Goal: Transaction & Acquisition: Download file/media

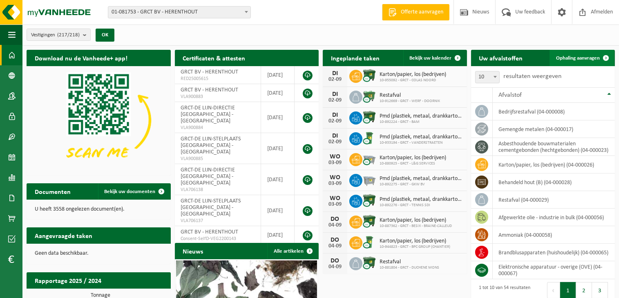
click at [604, 55] on span at bounding box center [606, 58] width 16 height 16
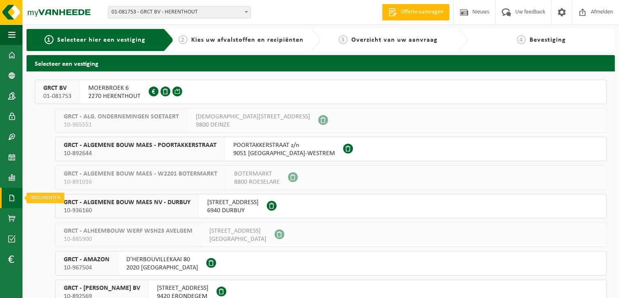
click at [13, 199] on span at bounding box center [11, 198] width 7 height 20
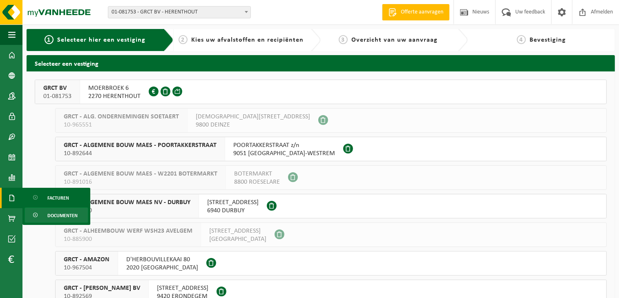
click at [59, 216] on span "Documenten" at bounding box center [62, 216] width 30 height 16
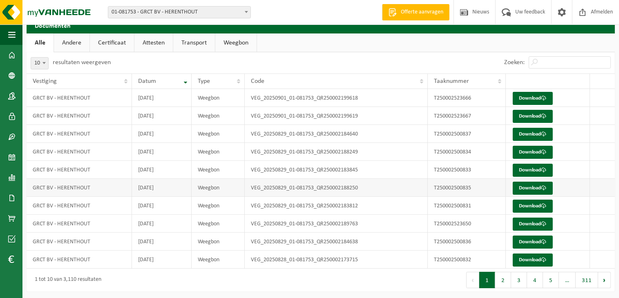
scroll to position [33, 0]
click at [508, 278] on button "2" at bounding box center [503, 280] width 16 height 16
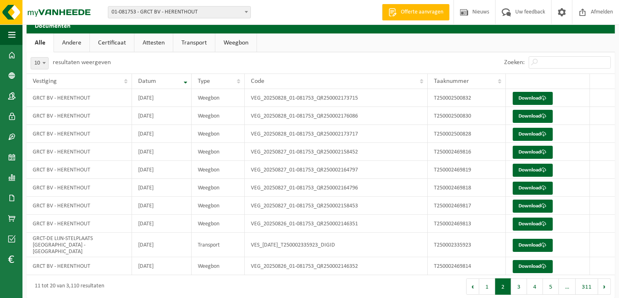
click at [522, 280] on button "3" at bounding box center [519, 287] width 16 height 16
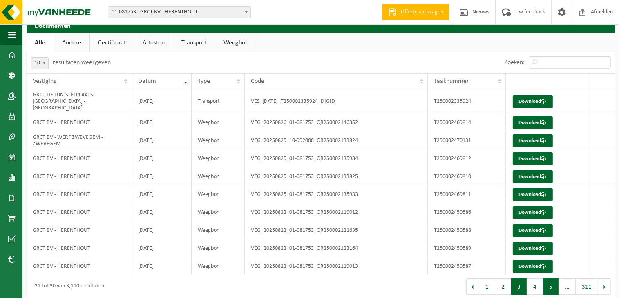
click at [548, 281] on button "5" at bounding box center [551, 287] width 16 height 16
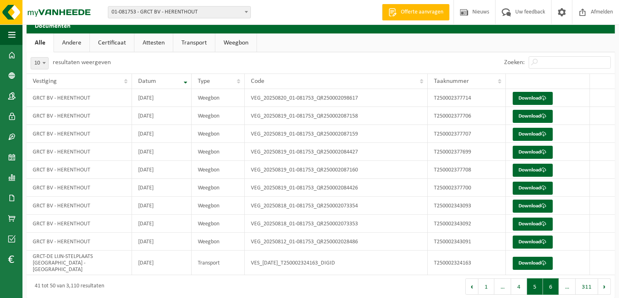
click at [554, 281] on button "6" at bounding box center [551, 287] width 16 height 16
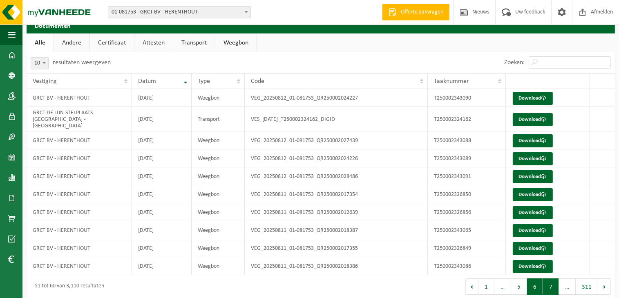
click at [554, 282] on button "7" at bounding box center [551, 287] width 16 height 16
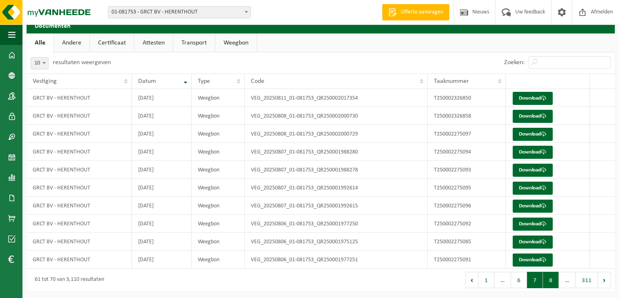
click at [553, 280] on button "8" at bounding box center [551, 280] width 16 height 16
click at [0, 0] on div at bounding box center [0, 0] width 0 height 0
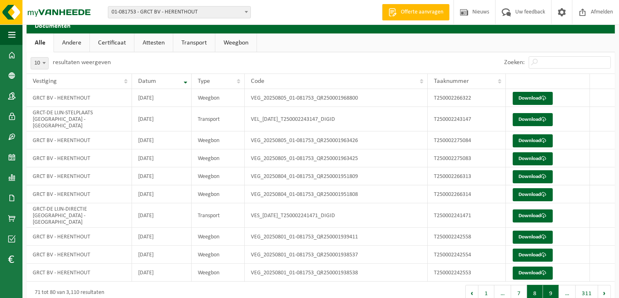
click at [553, 285] on button "9" at bounding box center [551, 293] width 16 height 16
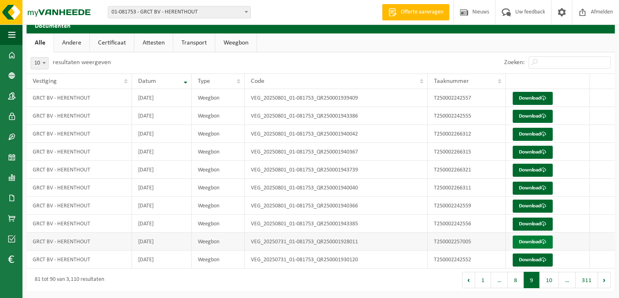
click at [537, 240] on link "Download" at bounding box center [533, 242] width 40 height 13
click at [531, 261] on link "Download" at bounding box center [533, 260] width 40 height 13
click at [542, 261] on link "Download" at bounding box center [533, 260] width 40 height 13
click at [551, 282] on button "10" at bounding box center [549, 280] width 19 height 16
click at [534, 99] on link "Download" at bounding box center [533, 98] width 40 height 13
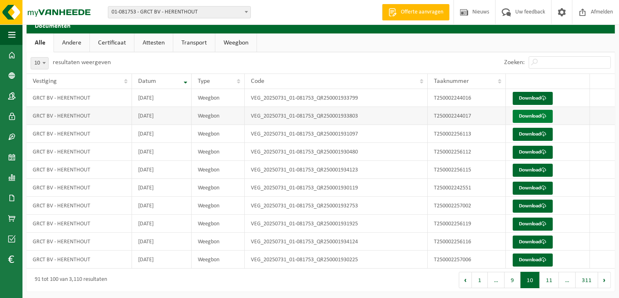
click at [542, 114] on link "Download" at bounding box center [533, 116] width 40 height 13
click at [530, 133] on link "Download" at bounding box center [533, 134] width 40 height 13
click at [605, 59] on input "Zoeken:" at bounding box center [570, 62] width 82 height 12
click at [527, 152] on link "Download" at bounding box center [533, 152] width 40 height 13
click at [530, 151] on link "Download" at bounding box center [533, 152] width 40 height 13
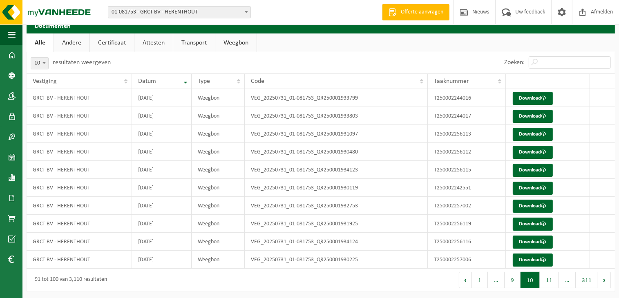
click at [604, 43] on ul "Alle Andere Certificaat Attesten Transport Weegbon" at bounding box center [321, 43] width 589 height 19
click at [529, 171] on link "Download" at bounding box center [533, 170] width 40 height 13
click at [527, 188] on link "Download" at bounding box center [533, 188] width 40 height 13
click at [468, 206] on td "T250002257002" at bounding box center [467, 206] width 78 height 18
click at [533, 203] on link "Download" at bounding box center [533, 206] width 40 height 13
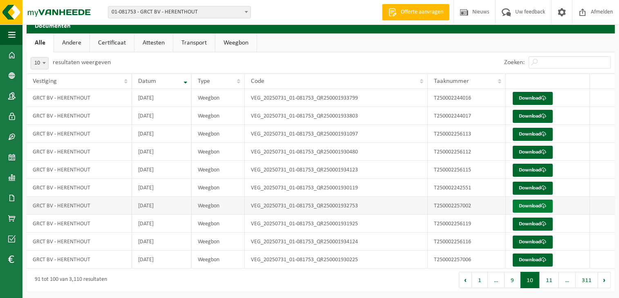
click at [530, 207] on link "Download" at bounding box center [533, 206] width 40 height 13
click at [530, 223] on link "Download" at bounding box center [533, 224] width 40 height 13
click at [526, 225] on link "Download" at bounding box center [533, 224] width 40 height 13
click at [524, 226] on link "Download" at bounding box center [533, 224] width 40 height 13
click at [534, 241] on link "Download" at bounding box center [533, 242] width 40 height 13
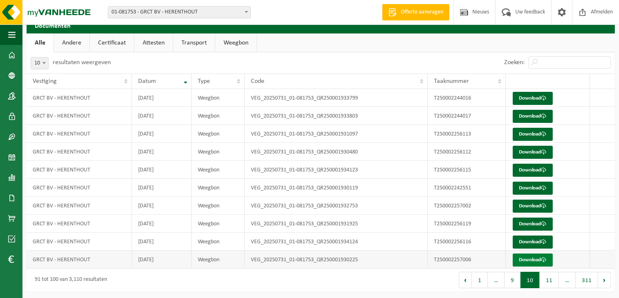
click at [533, 257] on link "Download" at bounding box center [533, 260] width 40 height 13
click at [546, 282] on button "11" at bounding box center [549, 280] width 19 height 16
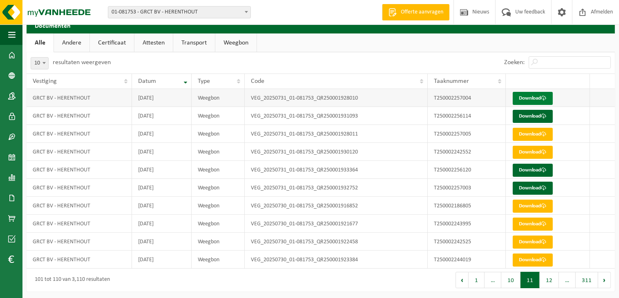
click at [542, 99] on link "Download" at bounding box center [533, 98] width 40 height 13
click at [524, 118] on link "Download" at bounding box center [533, 116] width 40 height 13
click at [389, 40] on ul "Alle Andere Certificaat Attesten Transport Weegbon" at bounding box center [321, 43] width 589 height 19
click at [524, 134] on link "Download" at bounding box center [533, 134] width 40 height 13
click at [527, 152] on link "Download" at bounding box center [533, 152] width 40 height 13
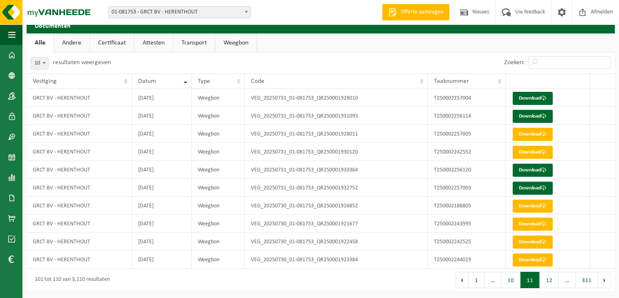
click at [608, 38] on ul "Alle Andere Certificaat Attesten Transport Weegbon" at bounding box center [321, 43] width 589 height 19
click at [525, 168] on link "Download" at bounding box center [533, 170] width 40 height 13
click at [531, 187] on link "Download" at bounding box center [533, 188] width 40 height 13
